Goal: Task Accomplishment & Management: Complete application form

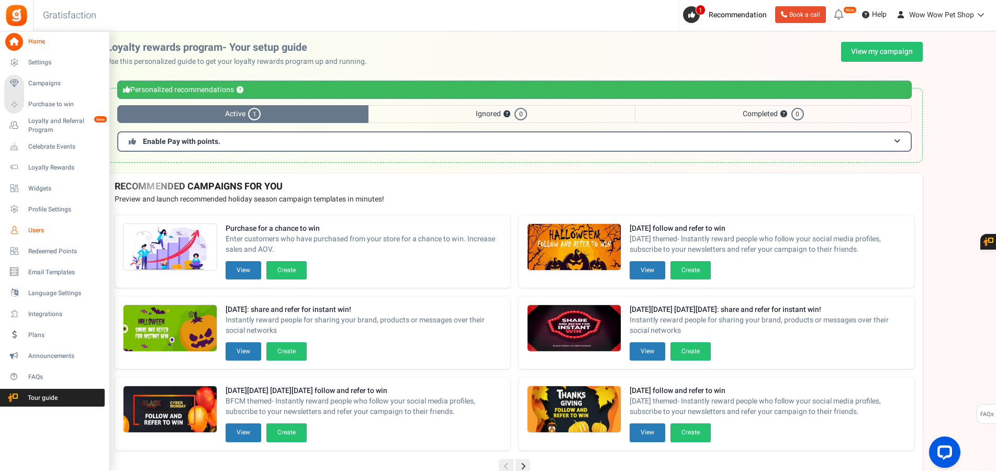
click at [27, 238] on link "Users" at bounding box center [54, 230] width 100 height 18
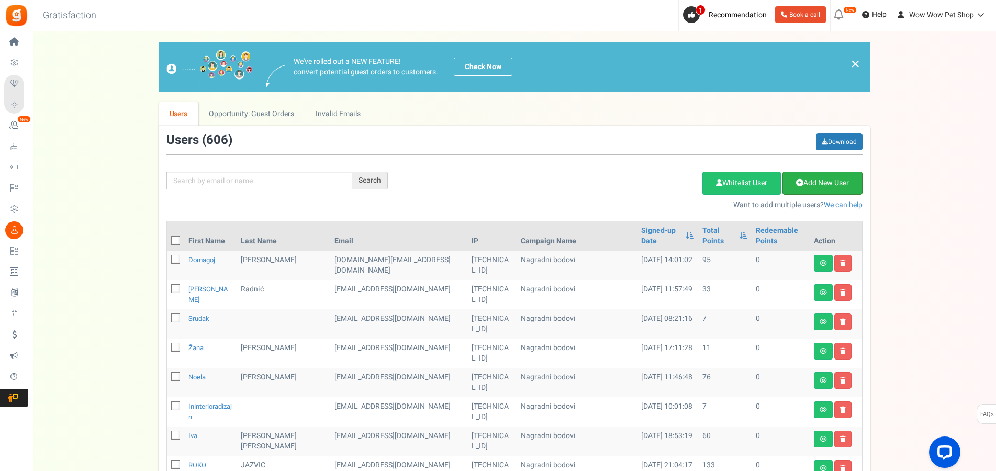
click at [823, 182] on link "Add New User" at bounding box center [822, 183] width 80 height 23
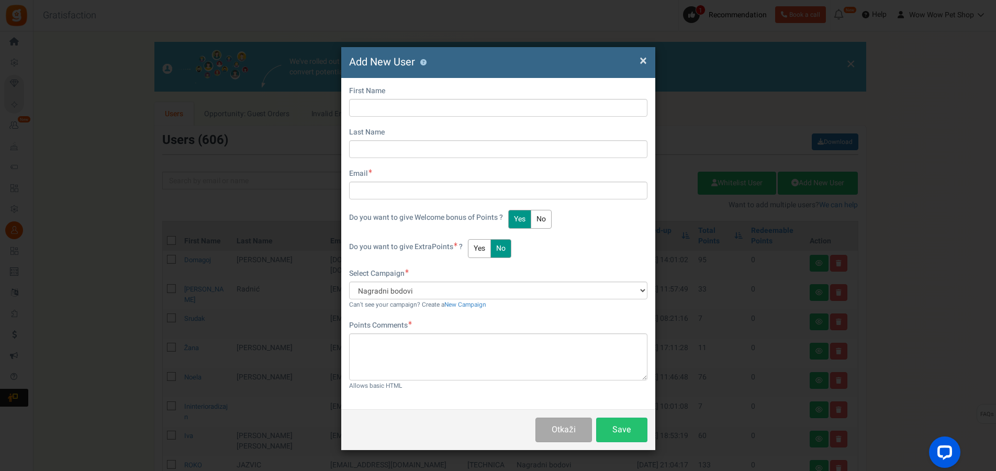
click at [641, 58] on span "×" at bounding box center [643, 61] width 7 height 20
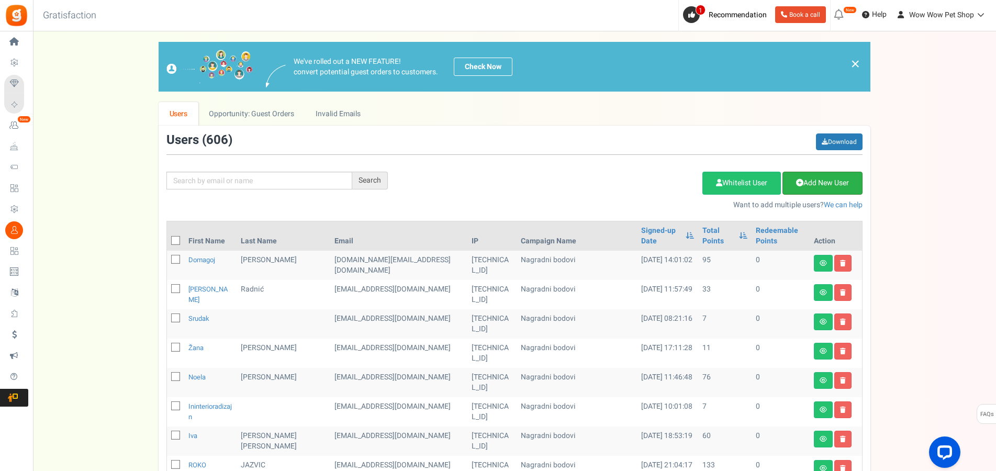
click at [821, 188] on link "Add New User" at bounding box center [822, 183] width 80 height 23
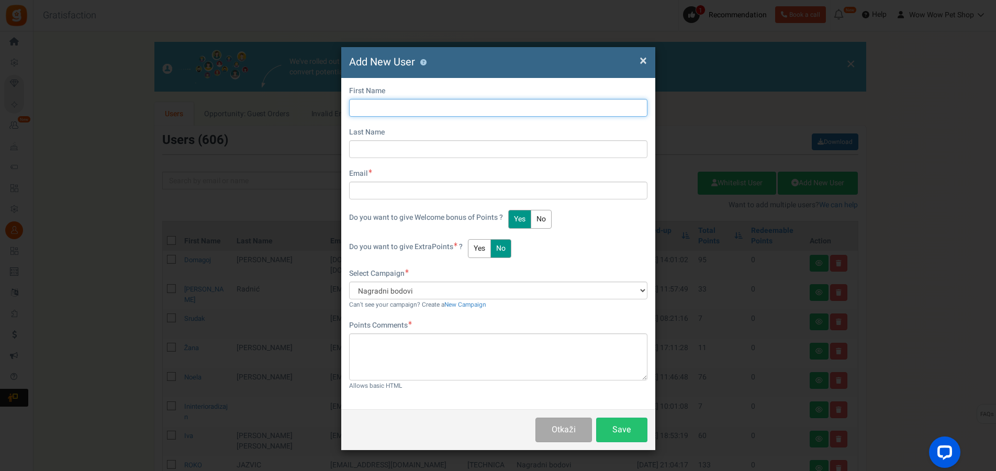
click at [416, 105] on input "text" at bounding box center [498, 108] width 298 height 18
type input "[PERSON_NAME]"
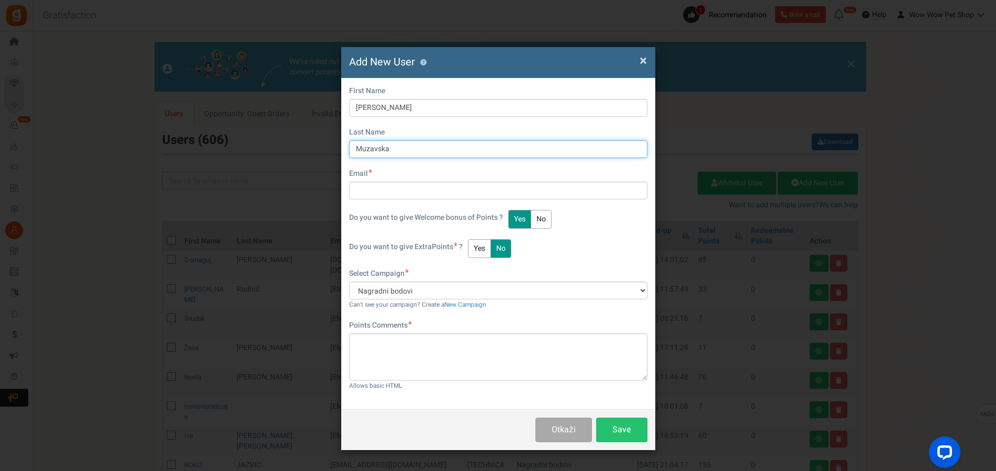
type input "Muzavska"
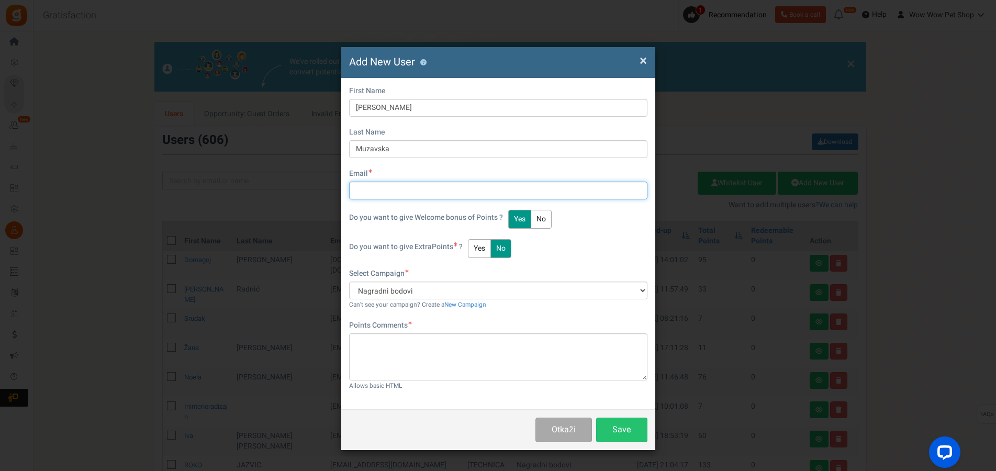
click at [441, 196] on input "text" at bounding box center [498, 191] width 298 height 18
click at [373, 193] on input "text" at bounding box center [498, 191] width 298 height 18
type input "[EMAIL_ADDRESS][DOMAIN_NAME]"
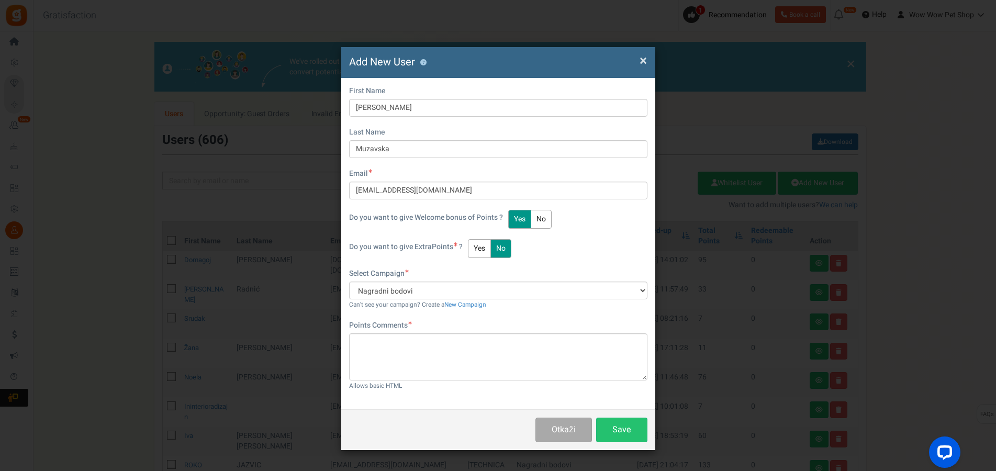
click at [474, 250] on button "Yes" at bounding box center [479, 248] width 23 height 19
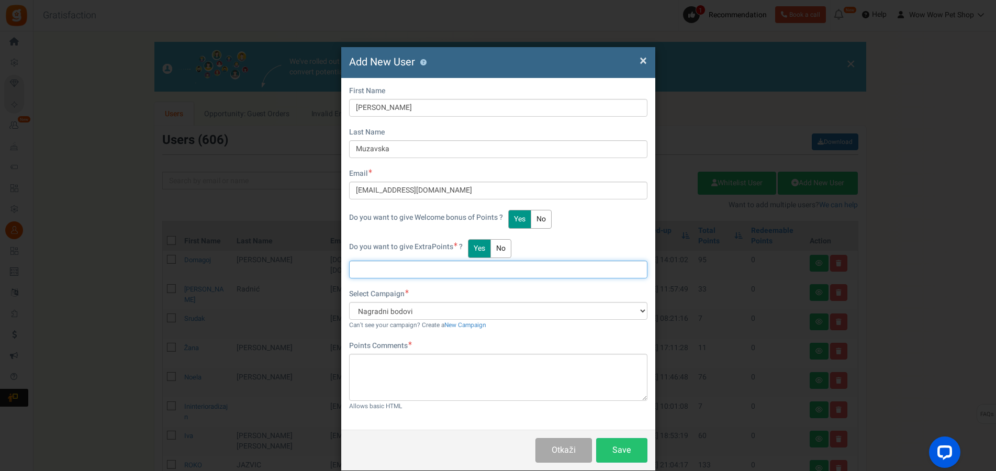
click at [389, 270] on input "text" at bounding box center [498, 270] width 298 height 18
click at [402, 273] on input "text" at bounding box center [498, 270] width 298 height 18
type input "18"
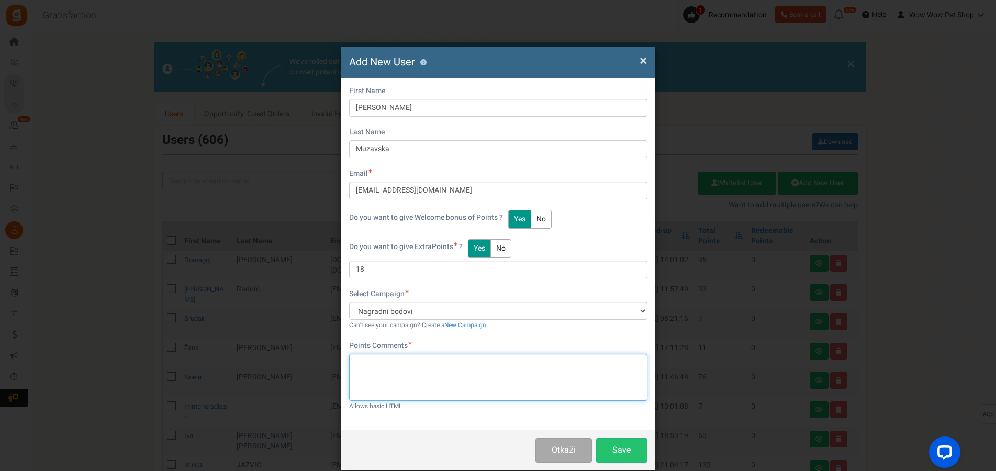
click at [395, 378] on textarea at bounding box center [498, 377] width 298 height 47
paste textarea "1576"
type textarea "Račun br. 1576"
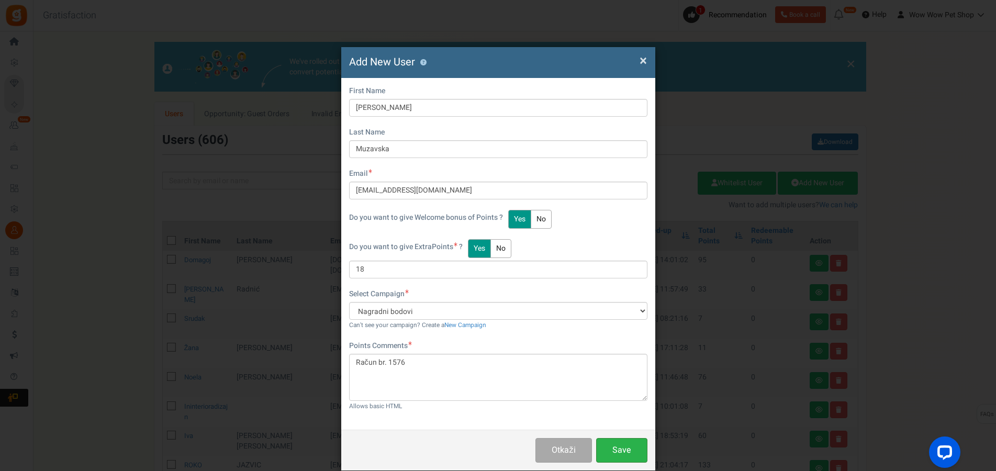
click at [608, 451] on button "Save" at bounding box center [621, 450] width 51 height 25
